Goal: Information Seeking & Learning: Learn about a topic

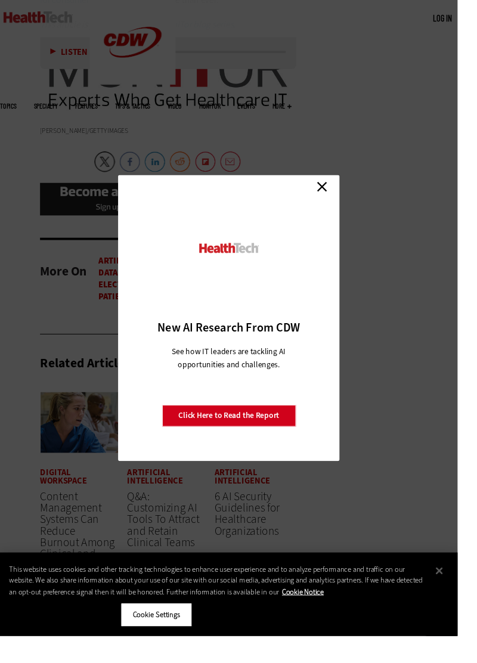
click at [344, 203] on link "Close" at bounding box center [336, 194] width 18 height 18
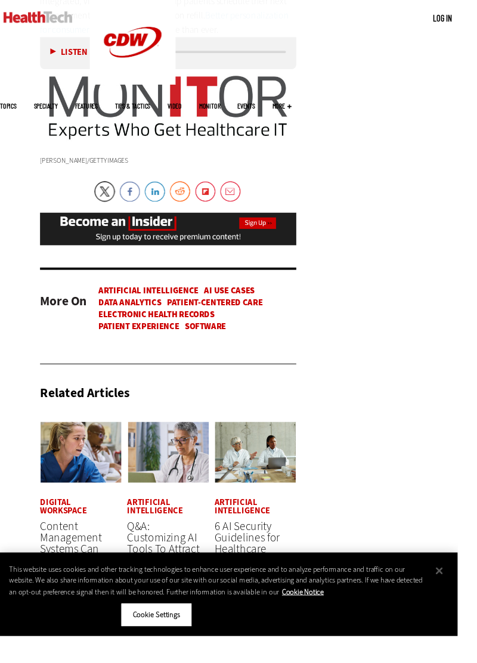
scroll to position [1953, 0]
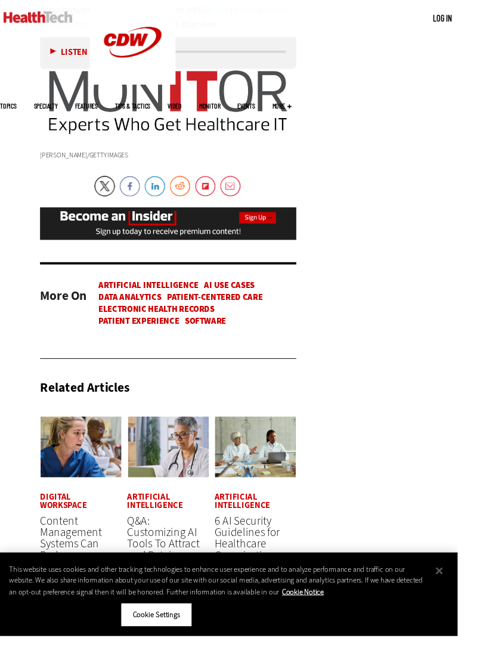
click at [192, 446] on img at bounding box center [175, 465] width 85 height 64
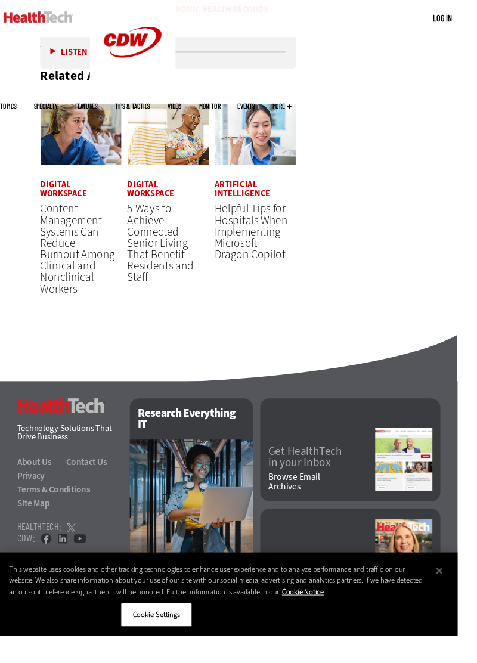
click at [275, 138] on img at bounding box center [265, 140] width 85 height 64
